Goal: Information Seeking & Learning: Learn about a topic

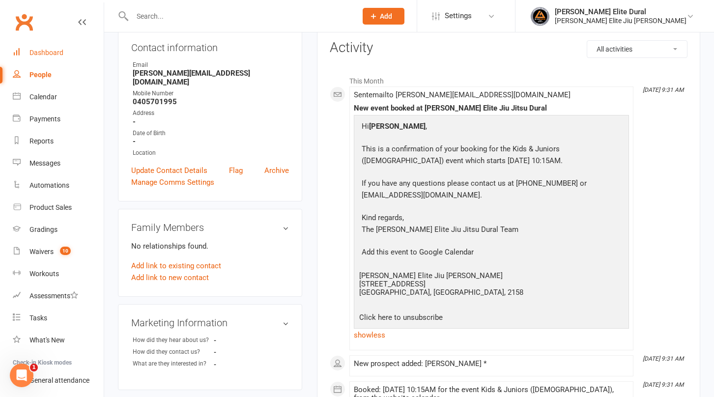
scroll to position [109, 0]
click at [37, 52] on div "Dashboard" at bounding box center [46, 53] width 34 height 8
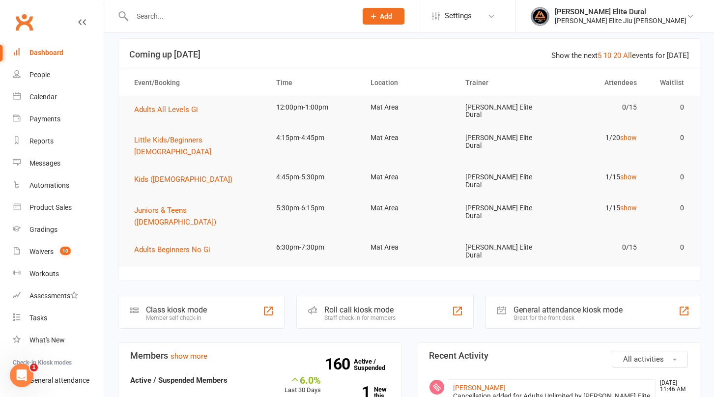
scroll to position [45, 0]
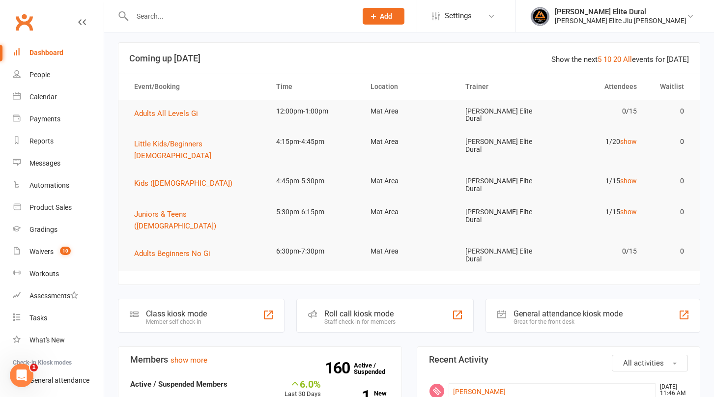
click at [144, 299] on div "Class kiosk mode Member self check-in" at bounding box center [201, 316] width 167 height 34
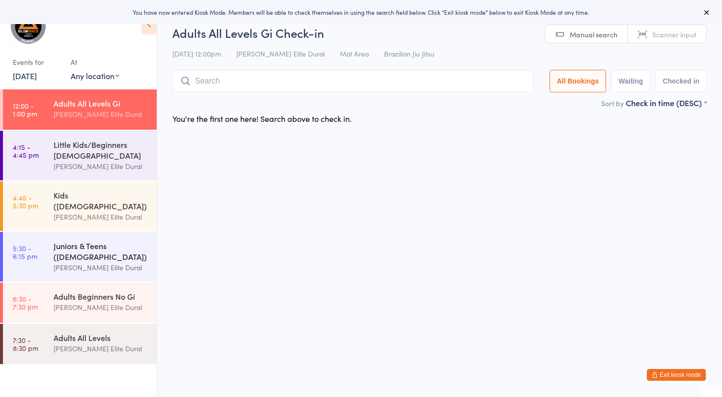
click at [44, 232] on link "5:30 - 6:15 pm Juniors & Teens ([DEMOGRAPHIC_DATA]) [PERSON_NAME] Elite Dural" at bounding box center [80, 257] width 154 height 50
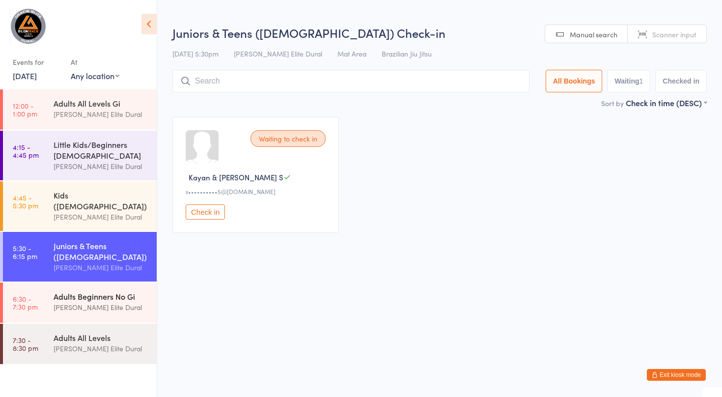
click at [36, 295] on time "6:30 - 7:30 pm" at bounding box center [25, 303] width 25 height 16
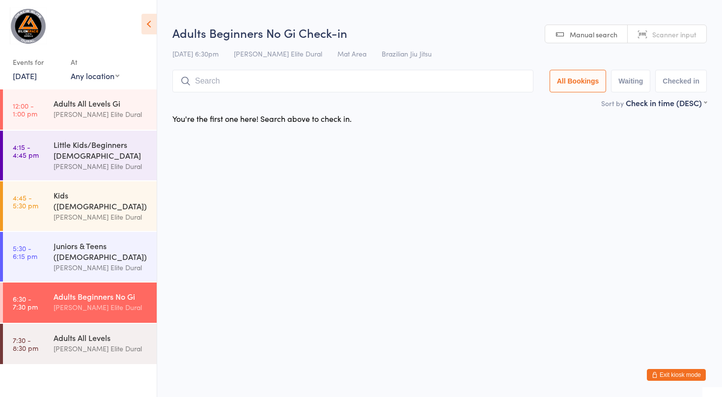
click at [29, 78] on link "[DATE]" at bounding box center [25, 75] width 24 height 11
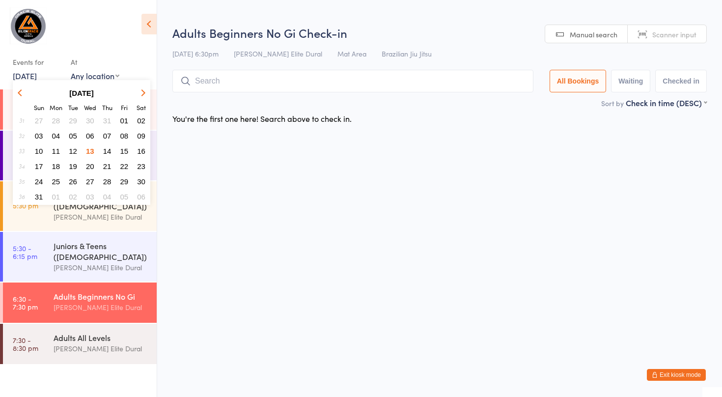
click at [107, 150] on span "14" at bounding box center [107, 151] width 8 height 8
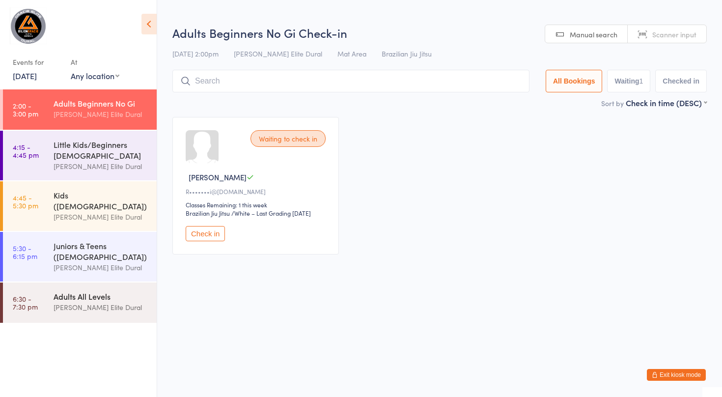
click at [40, 288] on link "6:30 - 7:30 pm Adults All Levels [PERSON_NAME] Elite Dural" at bounding box center [80, 302] width 154 height 40
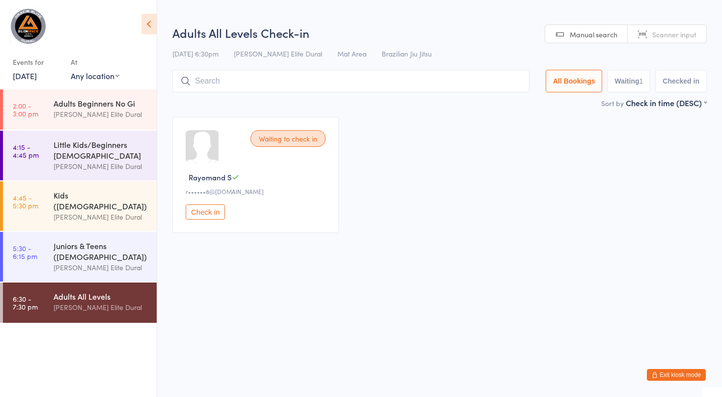
click at [37, 77] on link "[DATE]" at bounding box center [25, 75] width 24 height 11
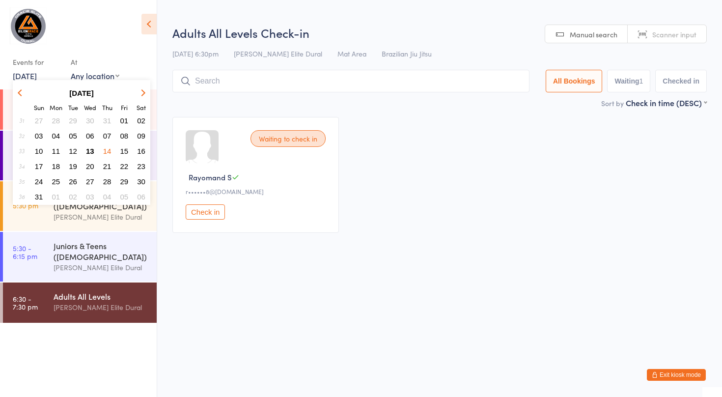
click at [125, 153] on span "15" at bounding box center [124, 151] width 8 height 8
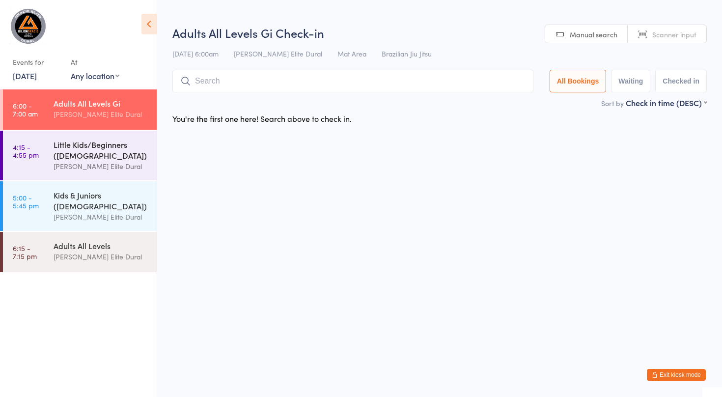
click at [82, 146] on div "Little Kids/Beginners ([DEMOGRAPHIC_DATA])" at bounding box center [101, 150] width 95 height 22
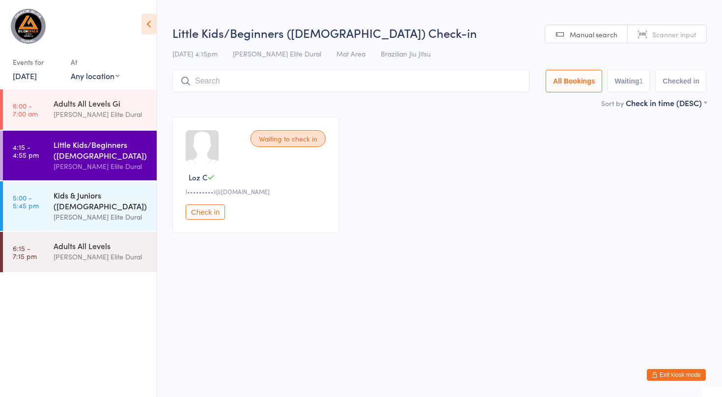
click at [62, 199] on div "Kids & Juniors ([DEMOGRAPHIC_DATA])" at bounding box center [101, 201] width 95 height 22
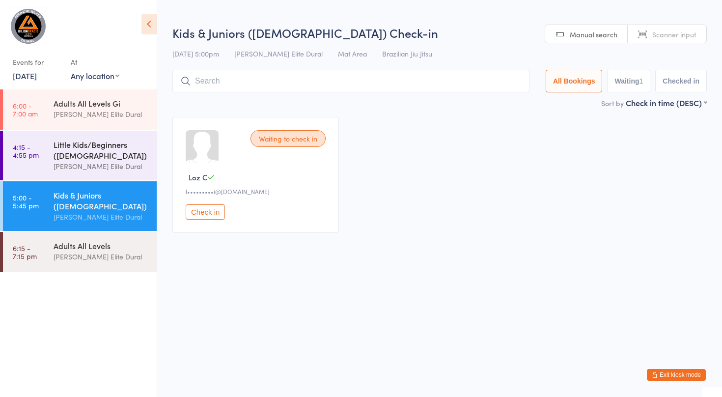
click at [65, 158] on div "Little Kids/Beginners ([DEMOGRAPHIC_DATA])" at bounding box center [101, 150] width 95 height 22
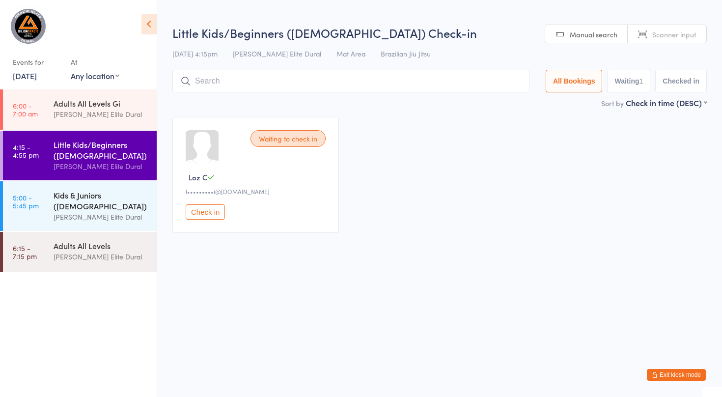
click at [49, 199] on link "5:00 - 5:45 pm Kids & Juniors ([DEMOGRAPHIC_DATA]) [PERSON_NAME] Elite Dural" at bounding box center [80, 206] width 154 height 50
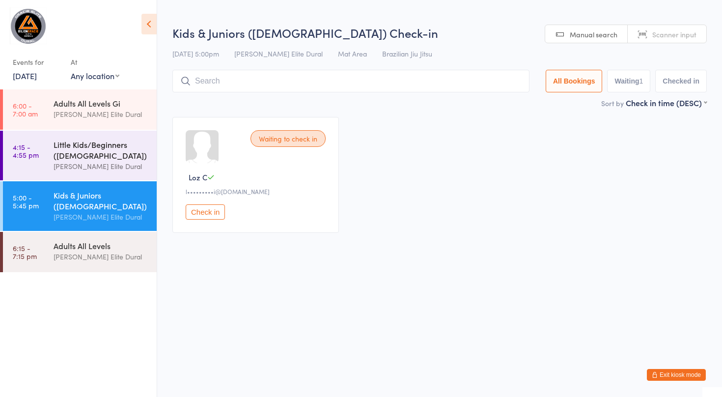
click at [57, 164] on div "[PERSON_NAME] Elite Dural" at bounding box center [101, 166] width 95 height 11
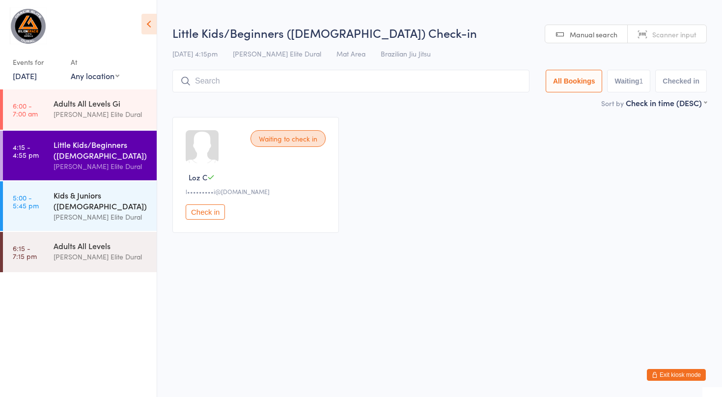
click at [47, 199] on link "5:00 - 5:45 pm Kids & Juniors ([DEMOGRAPHIC_DATA]) [PERSON_NAME] Elite Dural" at bounding box center [80, 206] width 154 height 50
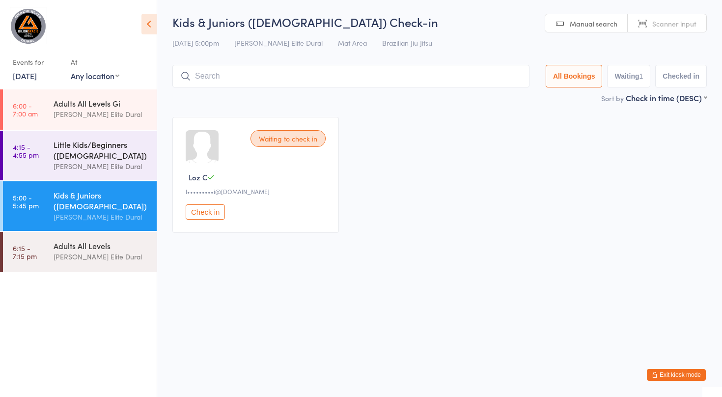
click at [80, 156] on div "Little Kids/Beginners ([DEMOGRAPHIC_DATA])" at bounding box center [101, 150] width 95 height 22
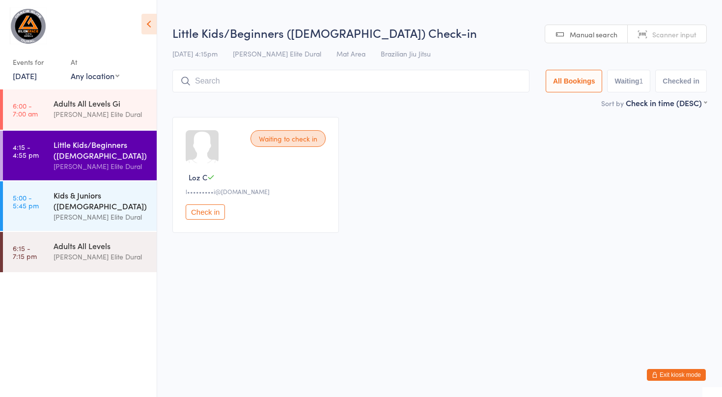
click at [51, 206] on link "5:00 - 5:45 pm Kids & Juniors ([DEMOGRAPHIC_DATA]) [PERSON_NAME] Elite Dural" at bounding box center [80, 206] width 154 height 50
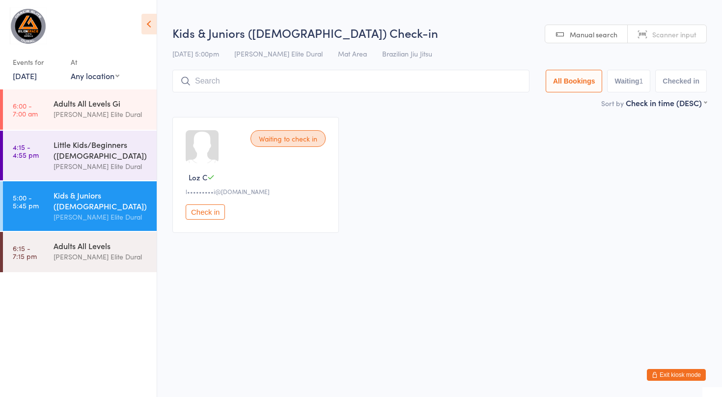
click at [37, 75] on link "[DATE]" at bounding box center [25, 75] width 24 height 11
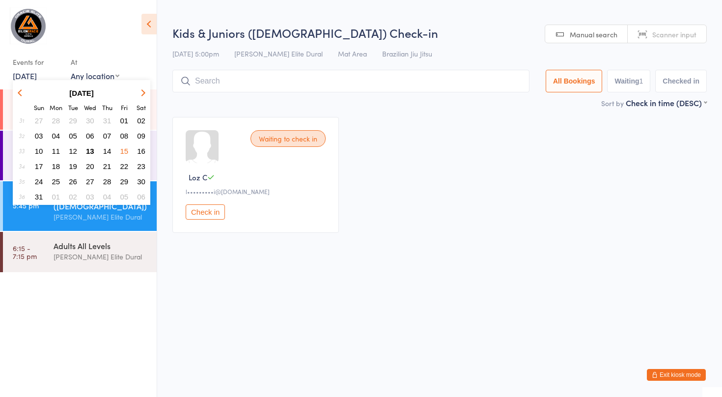
click at [141, 153] on span "16" at bounding box center [141, 151] width 8 height 8
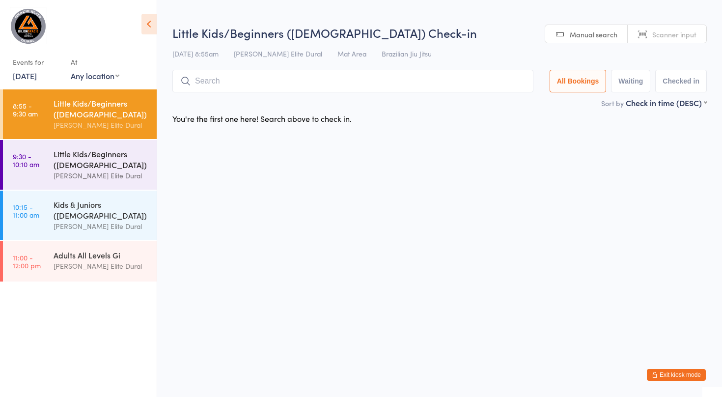
click at [78, 164] on div "Little Kids/Beginners ([DEMOGRAPHIC_DATA])" at bounding box center [101, 159] width 95 height 22
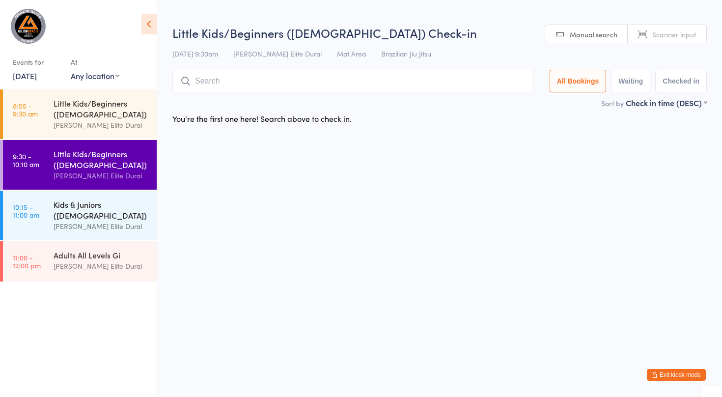
click at [56, 209] on div "Kids & Juniors ([DEMOGRAPHIC_DATA])" at bounding box center [101, 210] width 95 height 22
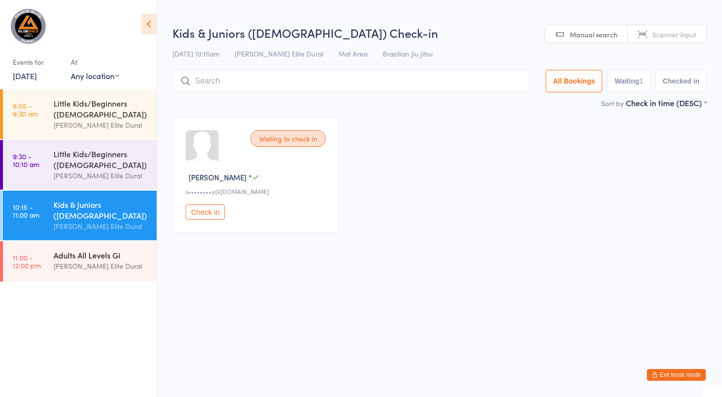
click at [48, 259] on link "11:00 - 12:00 pm Adults All Levels Gi [PERSON_NAME] Elite Dural" at bounding box center [80, 261] width 154 height 40
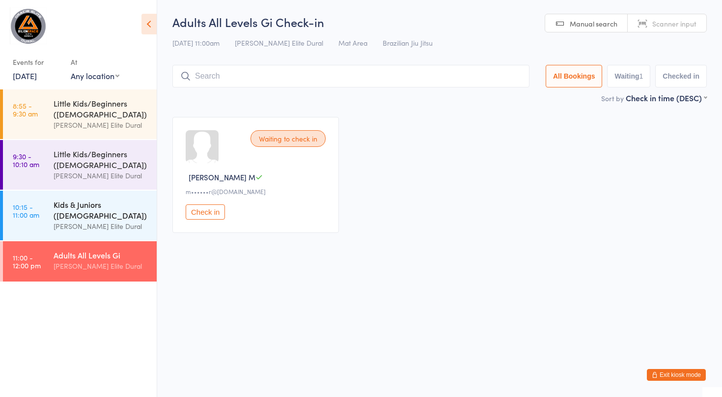
click at [86, 203] on div "Kids & Juniors ([DEMOGRAPHIC_DATA])" at bounding box center [101, 210] width 95 height 22
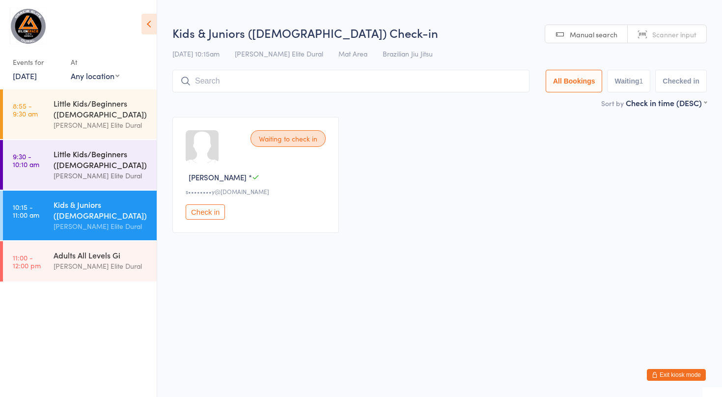
click at [80, 161] on div "Little Kids/Beginners ([DEMOGRAPHIC_DATA])" at bounding box center [101, 159] width 95 height 22
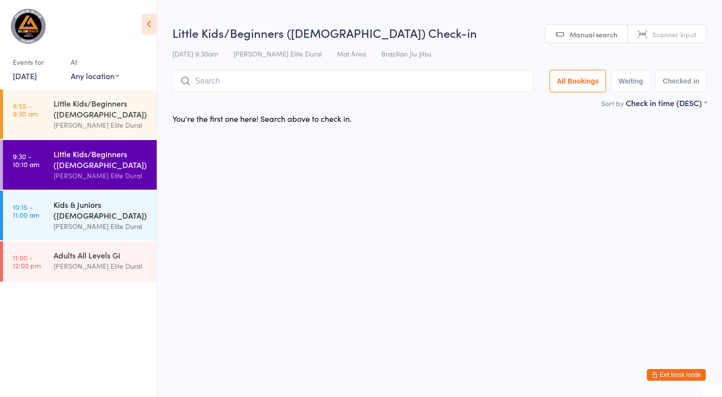
click at [64, 204] on div "Kids & Juniors ([DEMOGRAPHIC_DATA])" at bounding box center [101, 210] width 95 height 22
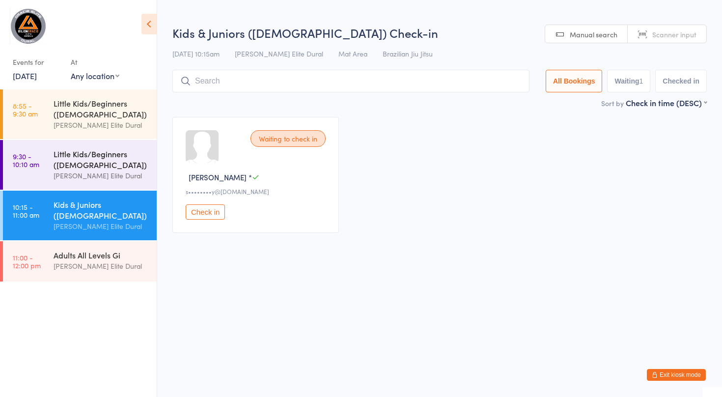
click at [64, 173] on div "[PERSON_NAME] Elite Dural" at bounding box center [101, 175] width 95 height 11
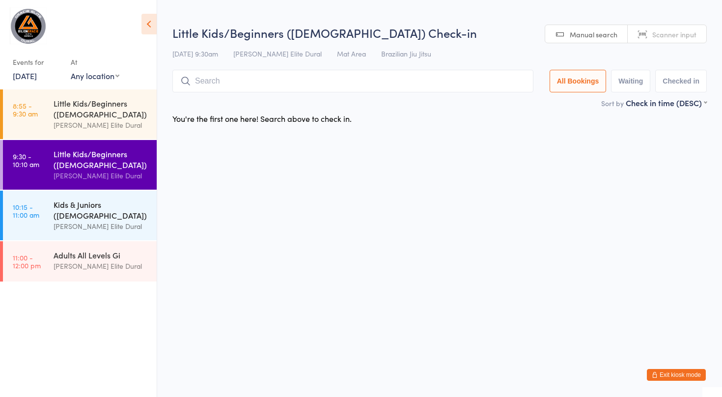
click at [52, 217] on link "10:15 - 11:00 am Kids & Juniors ([DEMOGRAPHIC_DATA]) [PERSON_NAME] Elite Dural" at bounding box center [80, 216] width 154 height 50
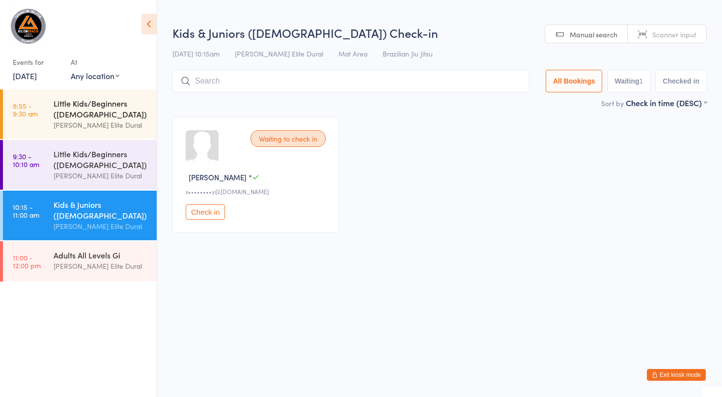
click at [56, 112] on div "Little Kids/Beginners ([DEMOGRAPHIC_DATA])" at bounding box center [101, 109] width 95 height 22
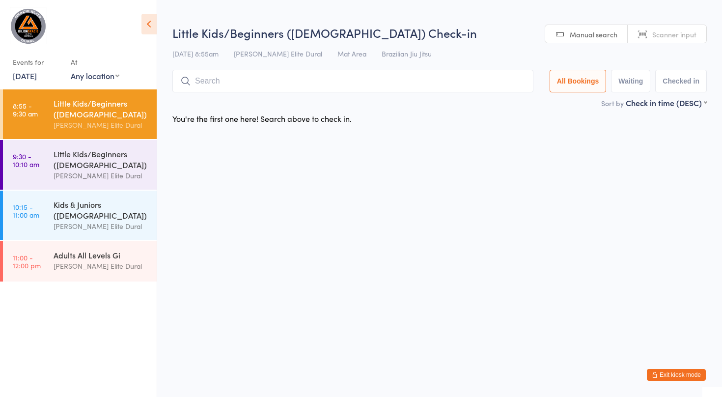
click at [37, 76] on link "[DATE]" at bounding box center [25, 75] width 24 height 11
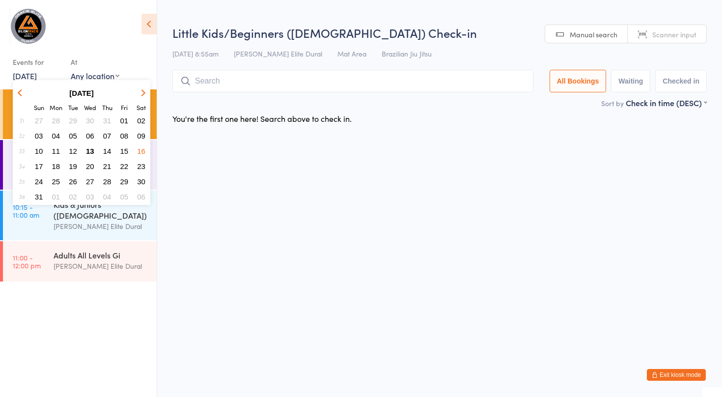
click at [56, 167] on span "18" at bounding box center [56, 166] width 8 height 8
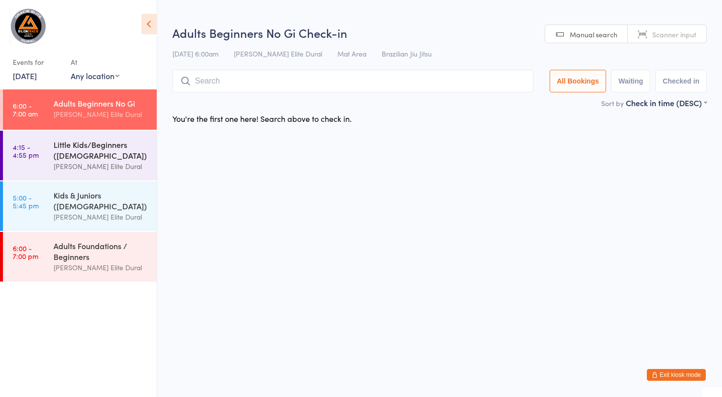
click at [47, 158] on link "4:15 - 4:55 pm Little Kids/Beginners ([DEMOGRAPHIC_DATA]) [PERSON_NAME] Elite D…" at bounding box center [80, 156] width 154 height 50
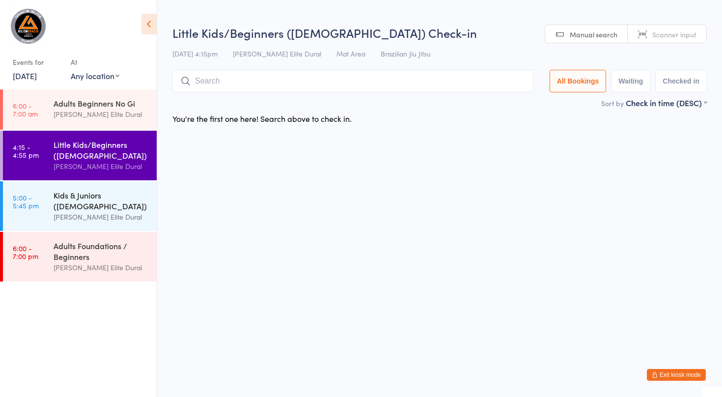
click at [52, 206] on link "5:00 - 5:45 pm Kids & Juniors ([DEMOGRAPHIC_DATA]) [PERSON_NAME] Elite Dural" at bounding box center [80, 206] width 154 height 50
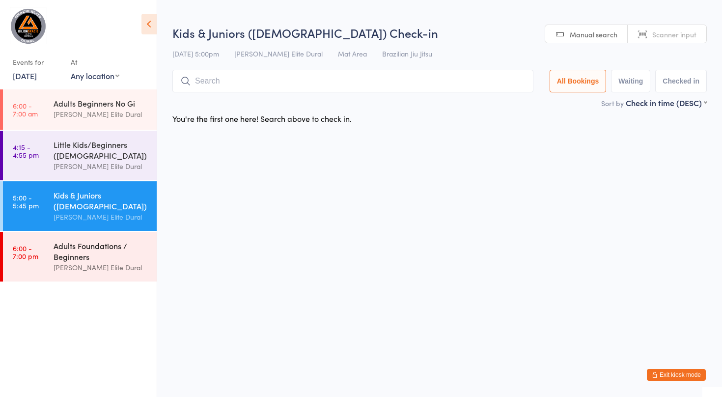
click at [52, 265] on link "6:00 - 7:00 pm Adults Foundations / Beginners [PERSON_NAME] Elite Dural" at bounding box center [80, 257] width 154 height 50
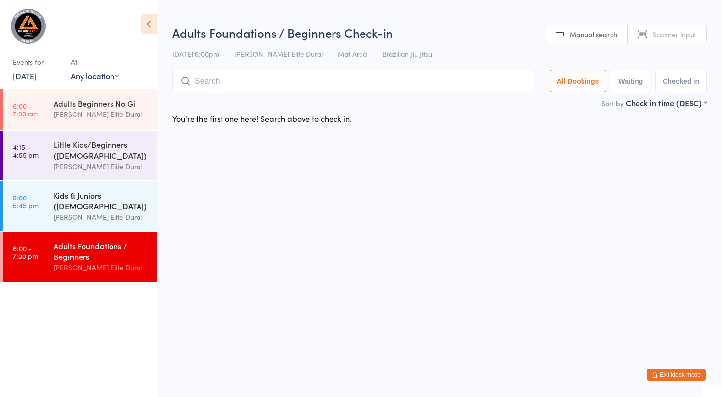
click at [38, 206] on time "5:00 - 5:45 pm" at bounding box center [26, 202] width 26 height 16
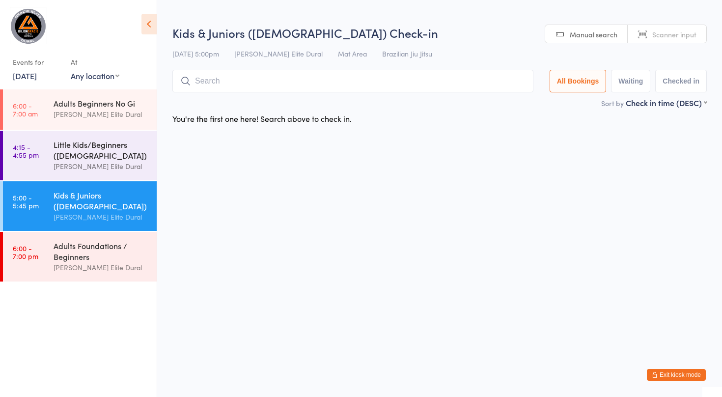
click at [49, 164] on link "4:15 - 4:55 pm Little Kids/Beginners ([DEMOGRAPHIC_DATA]) [PERSON_NAME] Elite D…" at bounding box center [80, 156] width 154 height 50
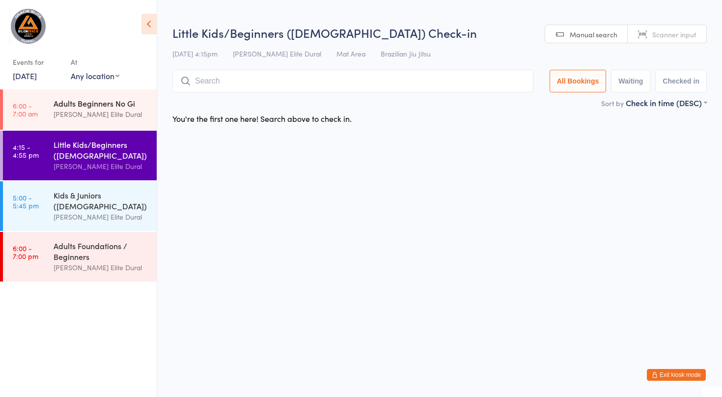
click at [55, 121] on div "Adults Beginners No Gi [PERSON_NAME] Elite Dural" at bounding box center [105, 108] width 103 height 39
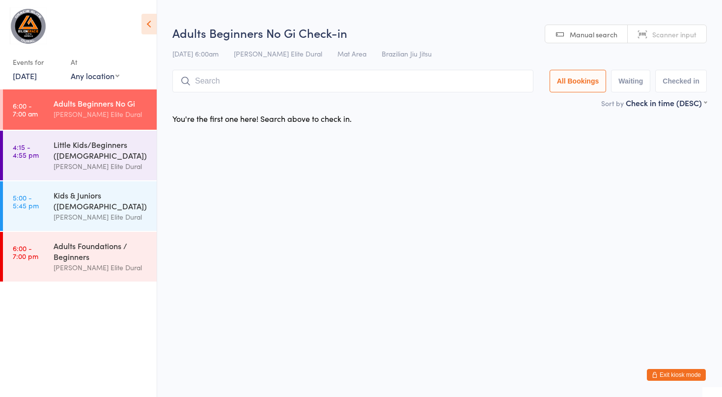
click at [37, 75] on link "[DATE]" at bounding box center [25, 75] width 24 height 11
